Goal: Information Seeking & Learning: Find specific fact

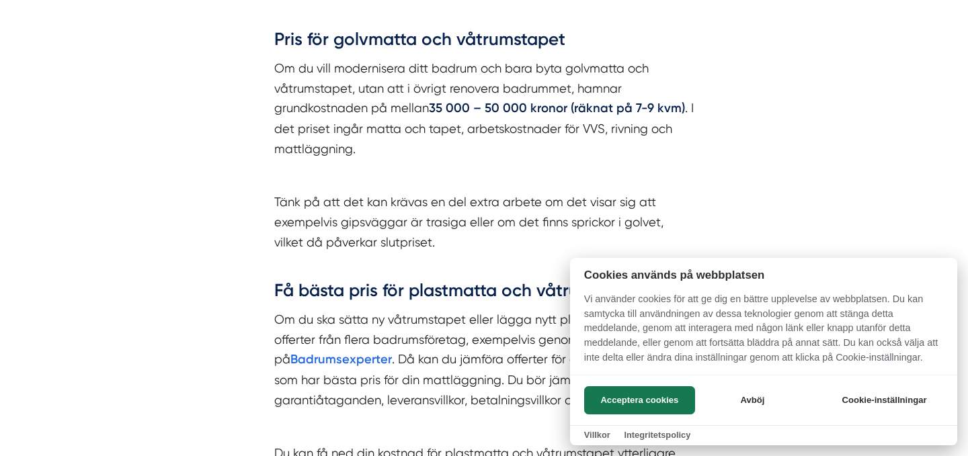
scroll to position [1583, 0]
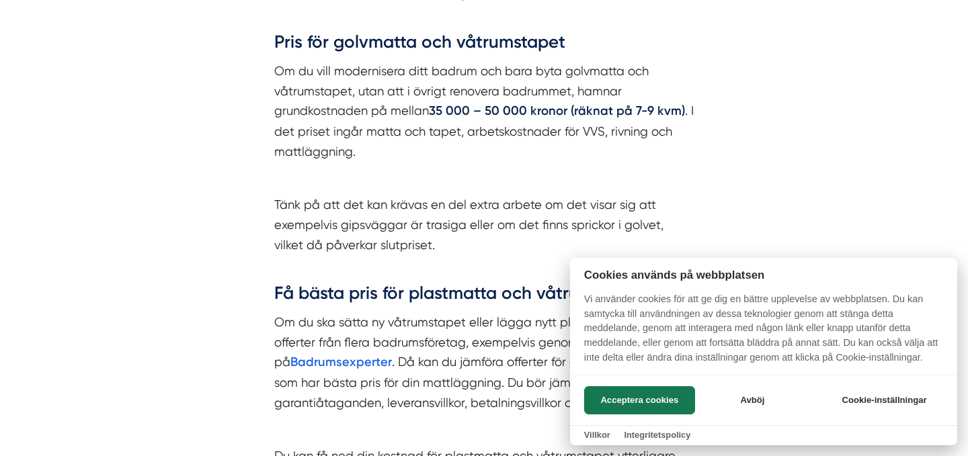
click at [267, 140] on div at bounding box center [484, 228] width 968 height 456
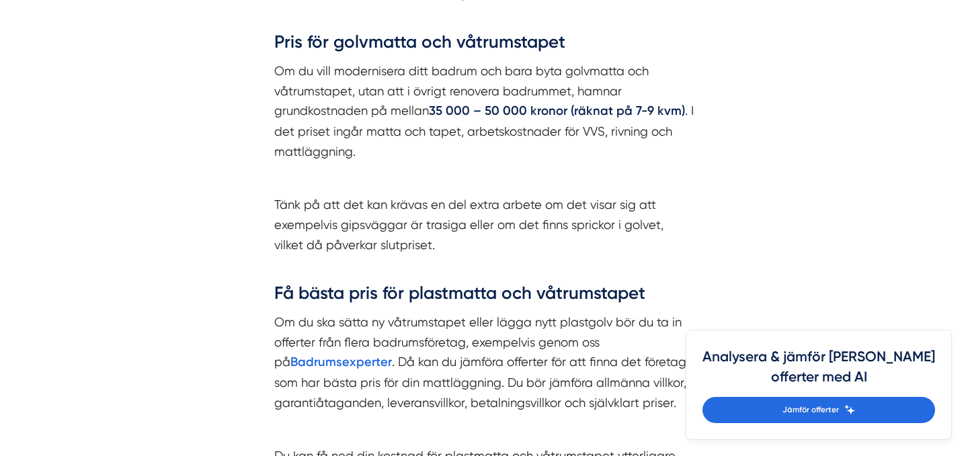
click at [267, 140] on div "Kostnad för plastmatta och våtrumstapet till badrummet Plastmatta och våtrumsta…" at bounding box center [484, 132] width 484 height 845
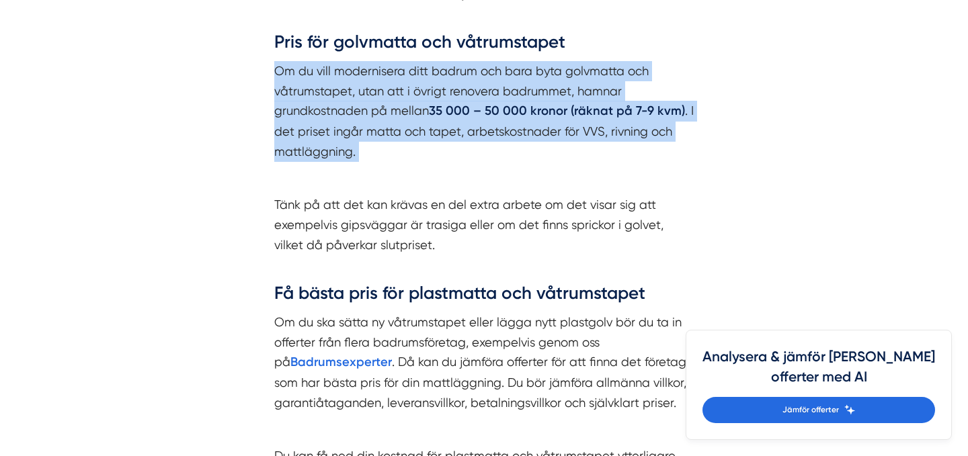
click at [245, 148] on div "Kostnad för plastmatta och våtrumstapet till badrummet Plastmatta och våtrumsta…" at bounding box center [484, 132] width 484 height 845
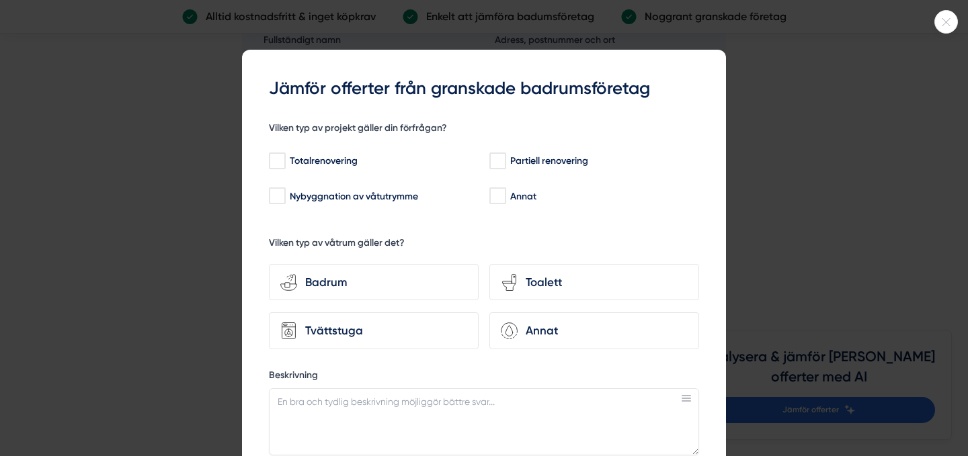
scroll to position [3379, 0]
click at [935, 24] on icon at bounding box center [946, 22] width 22 height 8
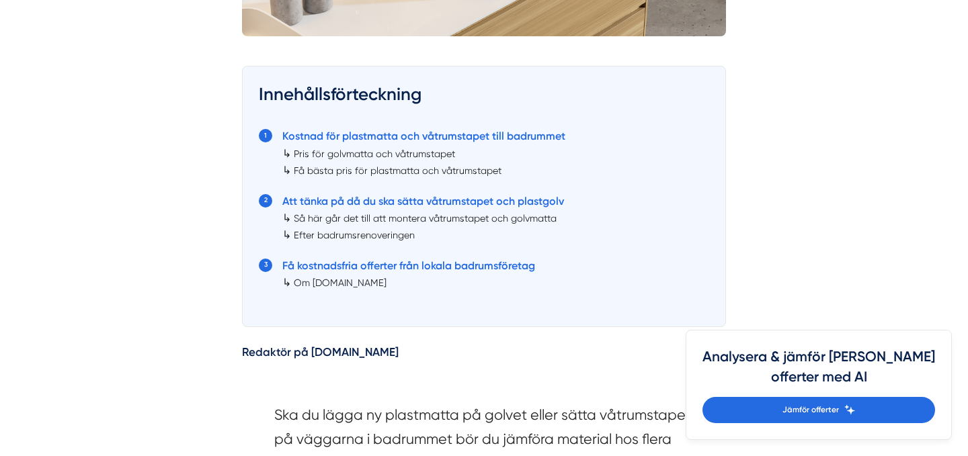
scroll to position [745, 0]
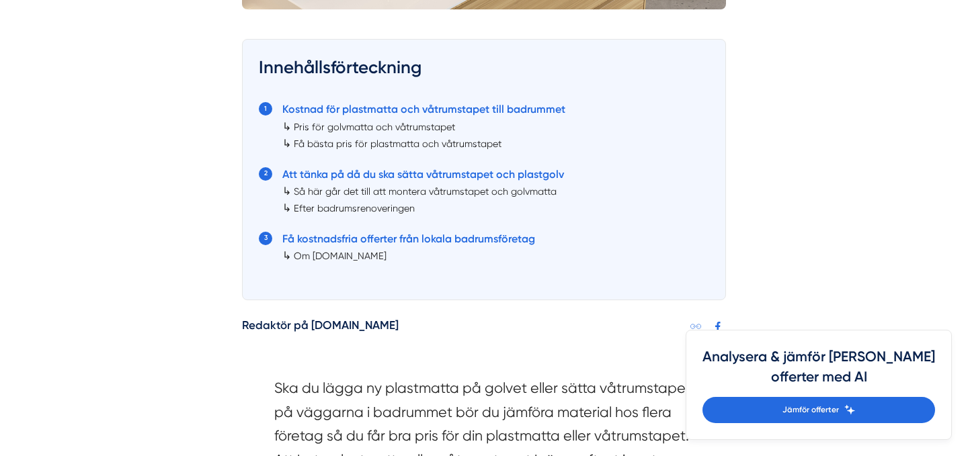
click at [340, 127] on link "Pris för golvmatta och våtrumstapet" at bounding box center [374, 127] width 161 height 11
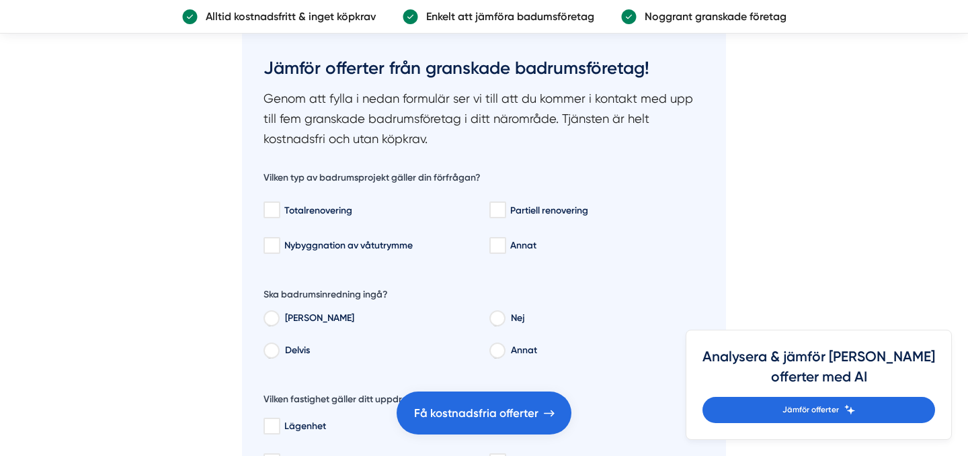
scroll to position [2113, 0]
